Goal: Entertainment & Leisure: Consume media (video, audio)

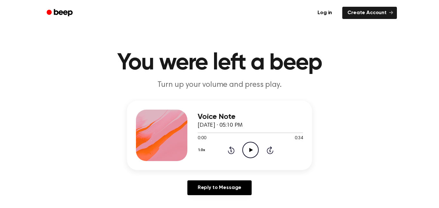
click at [249, 146] on icon "Play Audio" at bounding box center [250, 150] width 16 height 16
click at [253, 155] on icon "Play Audio" at bounding box center [250, 150] width 16 height 16
click at [255, 153] on icon "Play Audio" at bounding box center [250, 150] width 16 height 16
click at [251, 150] on icon at bounding box center [251, 150] width 4 height 4
click at [248, 152] on icon "Play Audio" at bounding box center [250, 150] width 16 height 16
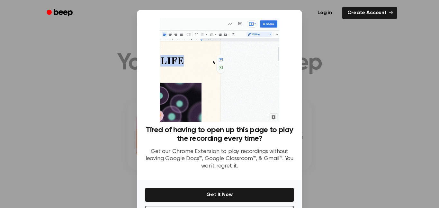
scroll to position [26, 0]
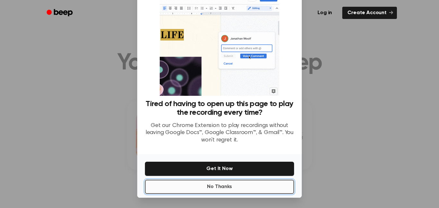
click at [209, 185] on button "No Thanks" at bounding box center [219, 187] width 149 height 14
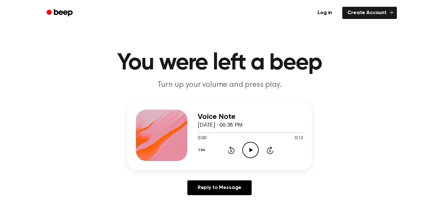
click at [249, 149] on icon at bounding box center [251, 150] width 4 height 4
click at [248, 144] on icon "Play Audio" at bounding box center [250, 150] width 16 height 16
click at [254, 152] on icon "Play Audio" at bounding box center [250, 150] width 16 height 16
click at [249, 150] on icon "Play Audio" at bounding box center [250, 150] width 16 height 16
click at [255, 148] on icon "Play Audio" at bounding box center [250, 150] width 16 height 16
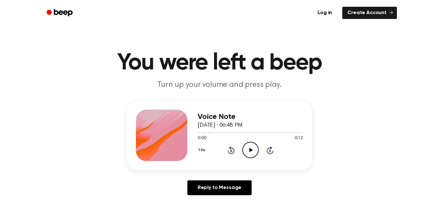
click at [250, 150] on icon at bounding box center [251, 150] width 4 height 4
click at [250, 150] on icon "Pause Audio" at bounding box center [250, 150] width 16 height 16
click at [250, 150] on icon at bounding box center [251, 150] width 4 height 4
click at [247, 156] on icon "Play Audio" at bounding box center [250, 150] width 16 height 16
click at [254, 153] on icon "Play Audio" at bounding box center [250, 150] width 16 height 16
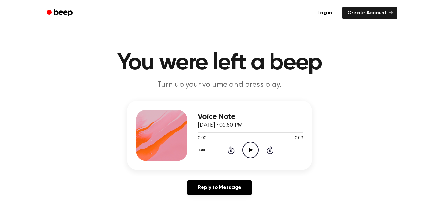
click at [250, 153] on icon "Play Audio" at bounding box center [250, 150] width 16 height 16
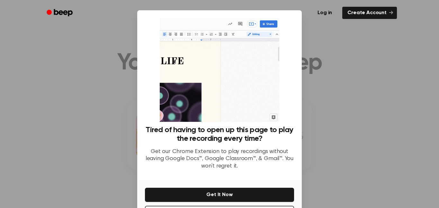
scroll to position [24, 0]
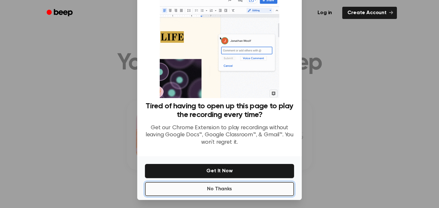
click at [228, 187] on button "No Thanks" at bounding box center [219, 189] width 149 height 14
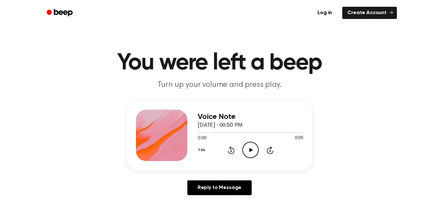
click at [247, 153] on icon "Play Audio" at bounding box center [250, 150] width 16 height 16
click at [247, 153] on icon "Pause Audio" at bounding box center [250, 150] width 16 height 16
click at [247, 153] on icon "Play Audio" at bounding box center [250, 150] width 16 height 16
click at [252, 152] on icon "Play Audio" at bounding box center [250, 150] width 16 height 16
click at [251, 152] on icon "Play Audio" at bounding box center [250, 150] width 16 height 16
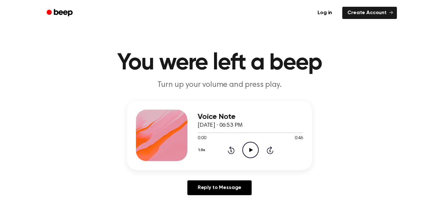
click at [254, 153] on icon "Play Audio" at bounding box center [250, 150] width 16 height 16
click at [250, 146] on icon "Play Audio" at bounding box center [250, 150] width 16 height 16
click at [254, 152] on icon "Play Audio" at bounding box center [250, 150] width 16 height 16
click at [253, 156] on icon "Play Audio" at bounding box center [250, 150] width 16 height 16
click at [243, 147] on circle at bounding box center [251, 150] width 16 height 16
